Goal: Task Accomplishment & Management: Use online tool/utility

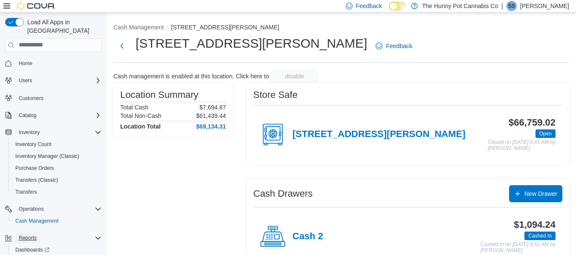
click at [26, 235] on span "Reports" at bounding box center [28, 238] width 18 height 7
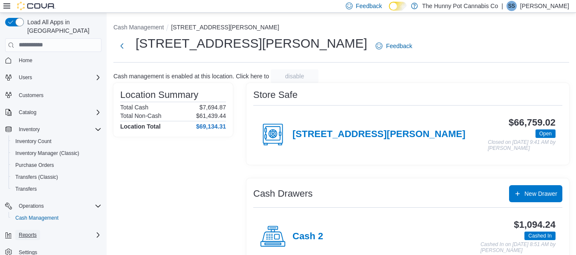
click at [36, 232] on span "Reports" at bounding box center [28, 235] width 18 height 7
click at [27, 255] on span "Reports" at bounding box center [24, 259] width 18 height 7
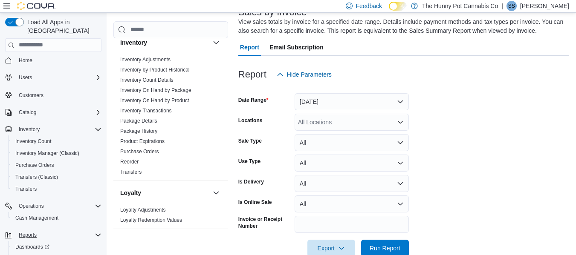
scroll to position [79, 0]
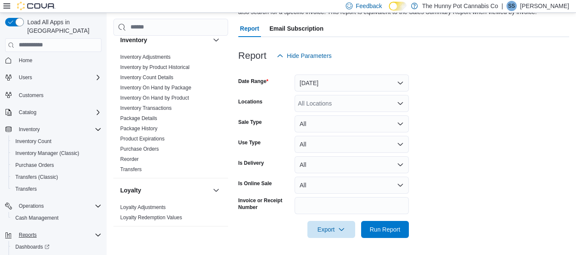
click at [387, 104] on div "All Locations" at bounding box center [351, 103] width 114 height 17
click at [509, 121] on form "Date Range Yesterday Locations All Locations Sale Type All Use Type All Is Deli…" at bounding box center [403, 151] width 331 height 174
click at [305, 209] on input "Invoice or Receipt Number" at bounding box center [351, 205] width 114 height 17
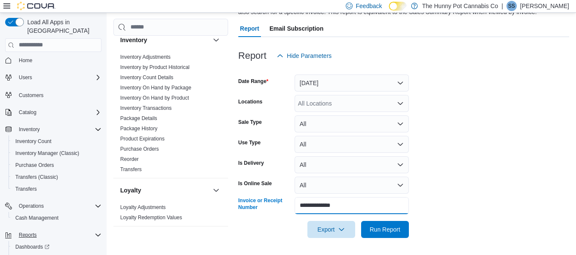
type input "**********"
click at [361, 221] on button "Run Report" at bounding box center [385, 229] width 48 height 17
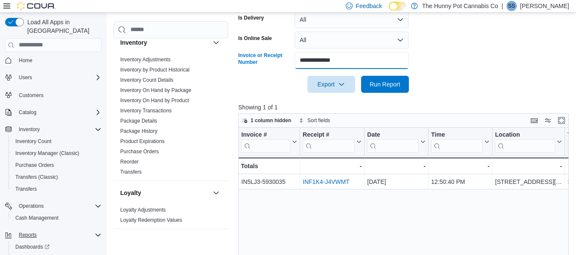
scroll to position [250, 0]
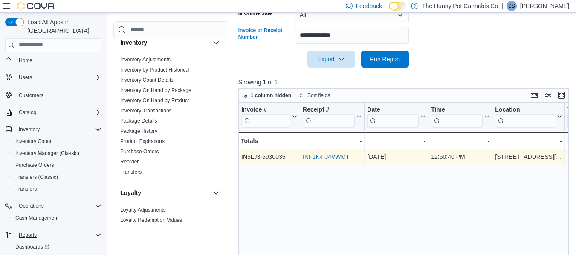
click at [330, 157] on link "INF1K4-J4VWMT" at bounding box center [326, 156] width 47 height 7
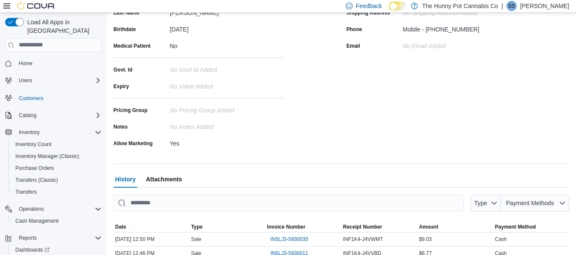
scroll to position [189, 0]
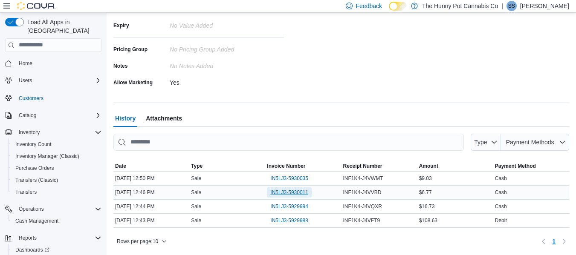
click at [293, 190] on span "IN5LJ3-5930011" at bounding box center [289, 192] width 38 height 7
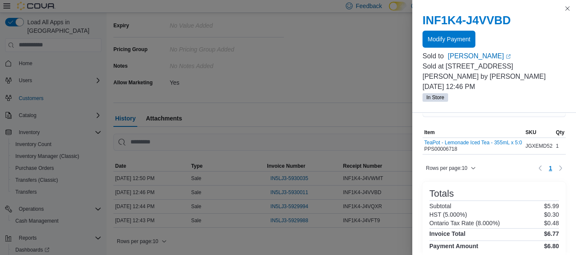
scroll to position [0, 0]
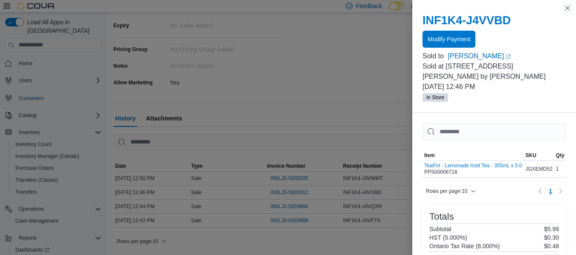
click at [568, 8] on button "Close this dialog" at bounding box center [567, 8] width 10 height 10
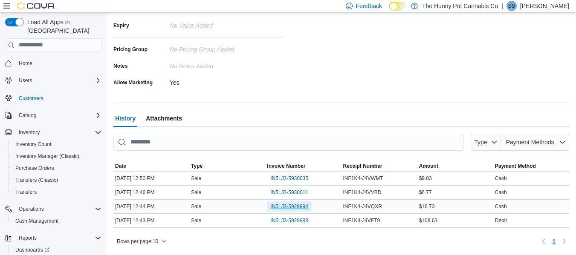
click at [287, 207] on span "IN5LJ3-5929994" at bounding box center [289, 206] width 38 height 7
click at [296, 178] on span "IN5LJ3-5930035" at bounding box center [289, 178] width 38 height 7
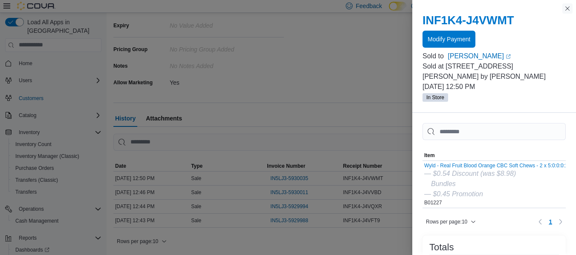
drag, startPoint x: 568, startPoint y: 7, endPoint x: 552, endPoint y: 17, distance: 18.6
click at [568, 7] on button "Close this dialog" at bounding box center [567, 8] width 10 height 10
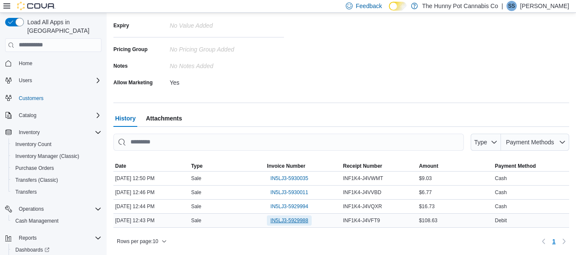
click at [295, 220] on span "IN5LJ3-5929988" at bounding box center [289, 220] width 38 height 7
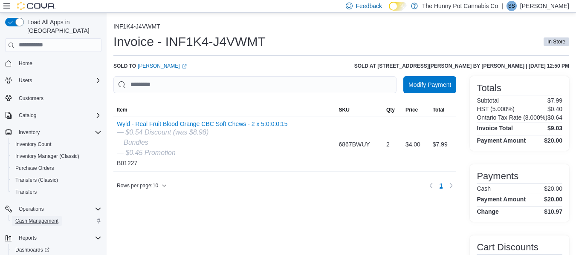
click at [34, 218] on span "Cash Management" at bounding box center [36, 221] width 43 height 7
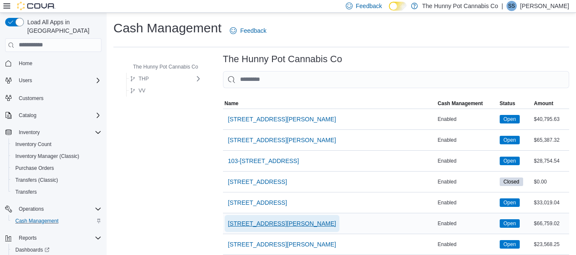
click at [262, 224] on span "[STREET_ADDRESS][PERSON_NAME]" at bounding box center [282, 223] width 108 height 9
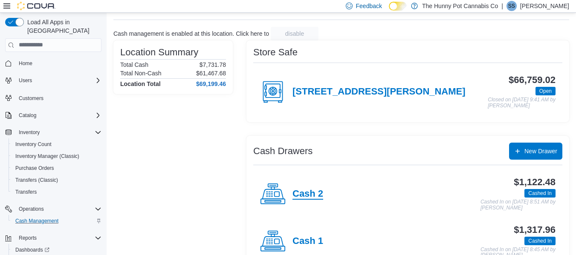
click at [314, 193] on h4 "Cash 2" at bounding box center [307, 194] width 31 height 11
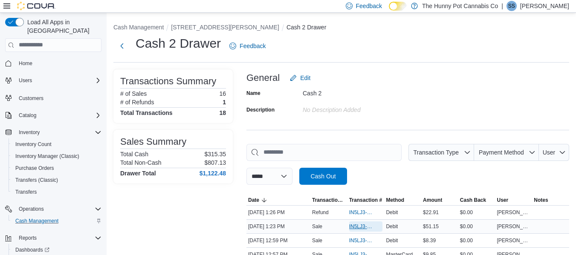
click at [359, 226] on span "IN5LJ3-5947636" at bounding box center [361, 226] width 25 height 7
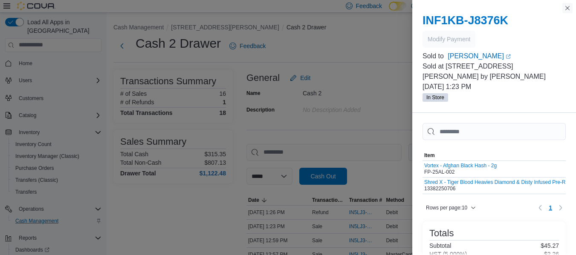
click at [566, 7] on button "Close this dialog" at bounding box center [567, 8] width 10 height 10
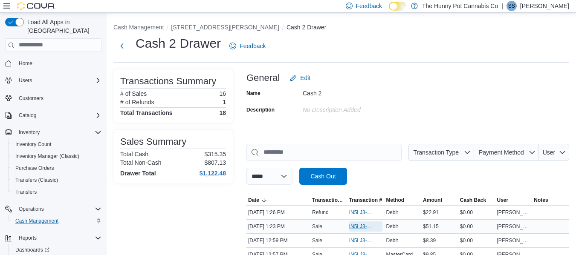
click at [366, 224] on span "IN5LJ3-5947636" at bounding box center [361, 226] width 25 height 7
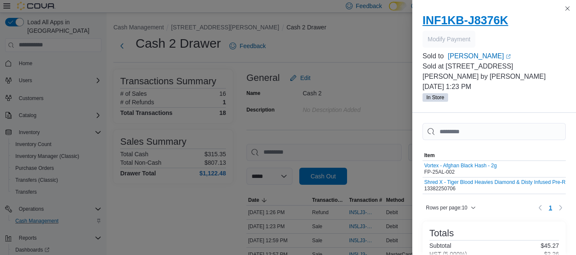
click at [432, 21] on h2 "INF1KB-J8376K" at bounding box center [493, 21] width 143 height 14
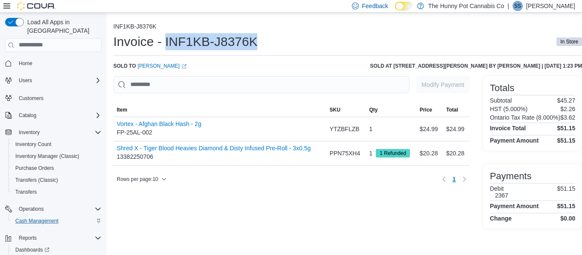
drag, startPoint x: 165, startPoint y: 41, endPoint x: 256, endPoint y: 44, distance: 91.2
click at [256, 44] on h1 "Invoice - INF1KB-J8376K" at bounding box center [185, 41] width 144 height 17
copy h1 "INF1KB-J8376K"
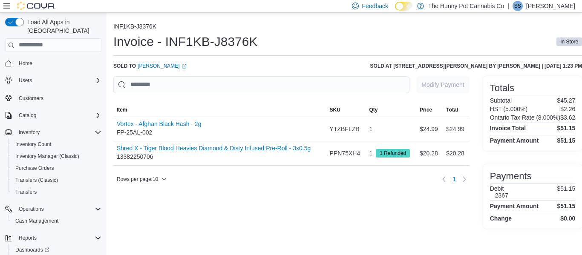
click at [242, 186] on div "Rows per page : 10 Page 1 of 1 1" at bounding box center [291, 180] width 356 height 14
click at [28, 60] on span "Home" at bounding box center [26, 63] width 14 height 7
